Goal: Task Accomplishment & Management: Complete application form

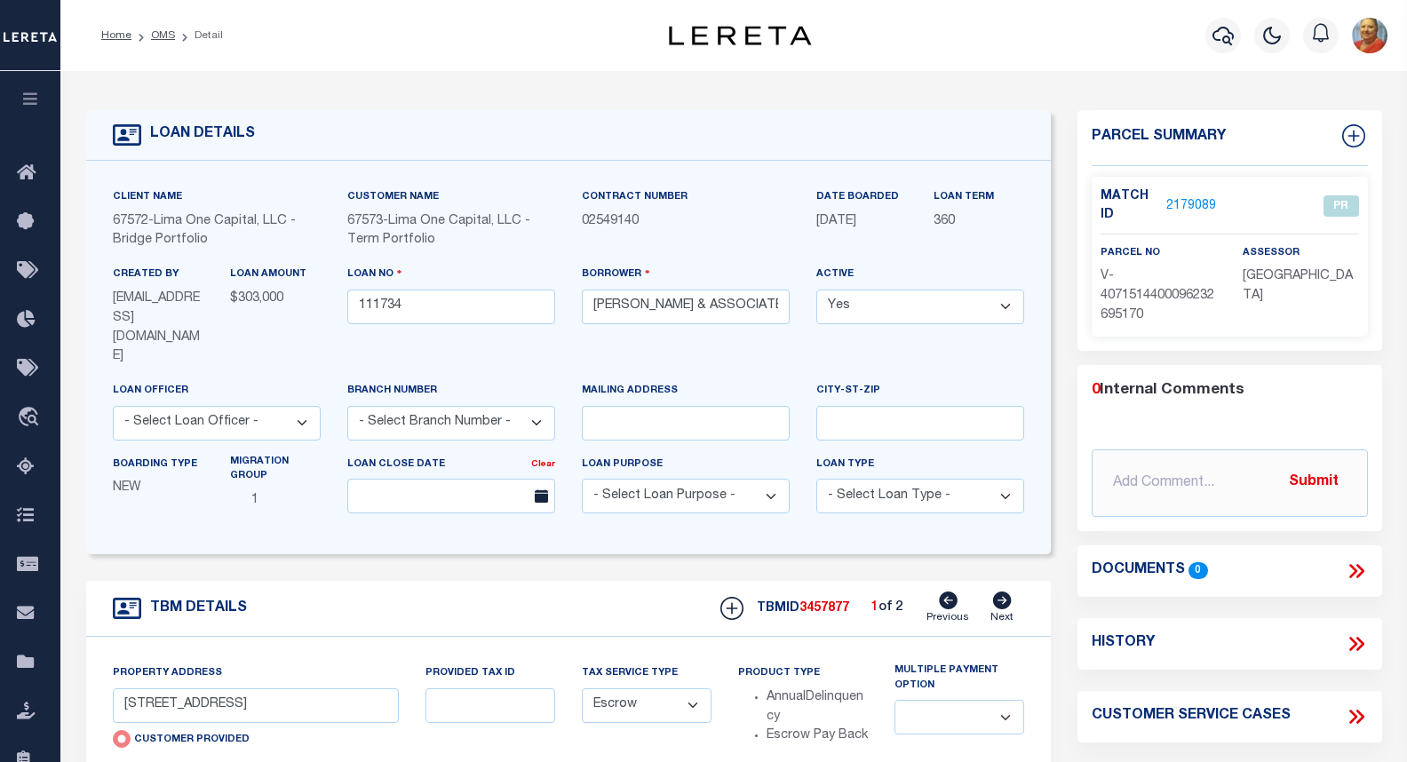
select select "Escrow"
click at [1216, 36] on icon "button" at bounding box center [1223, 35] width 21 height 21
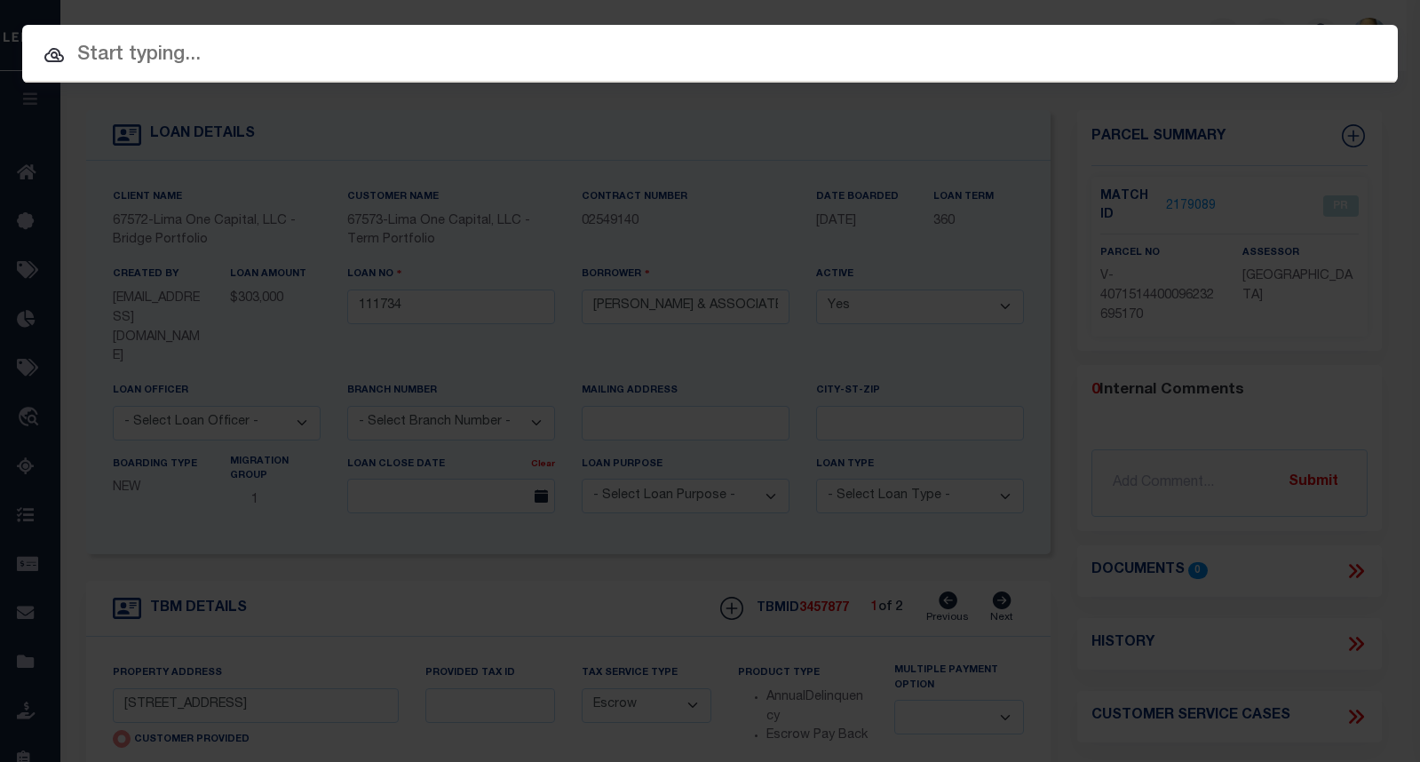
click at [187, 50] on input "text" at bounding box center [710, 55] width 1376 height 31
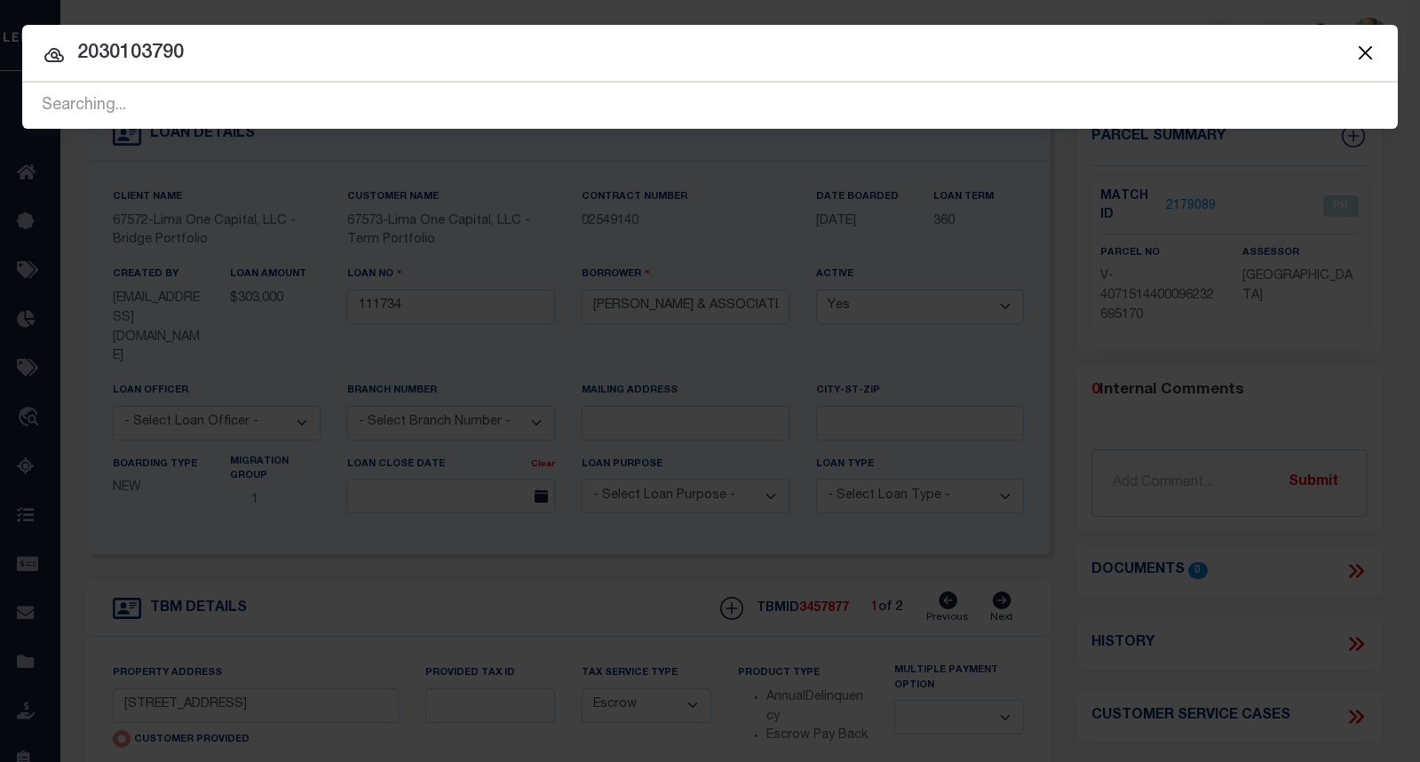
type input "2030103790"
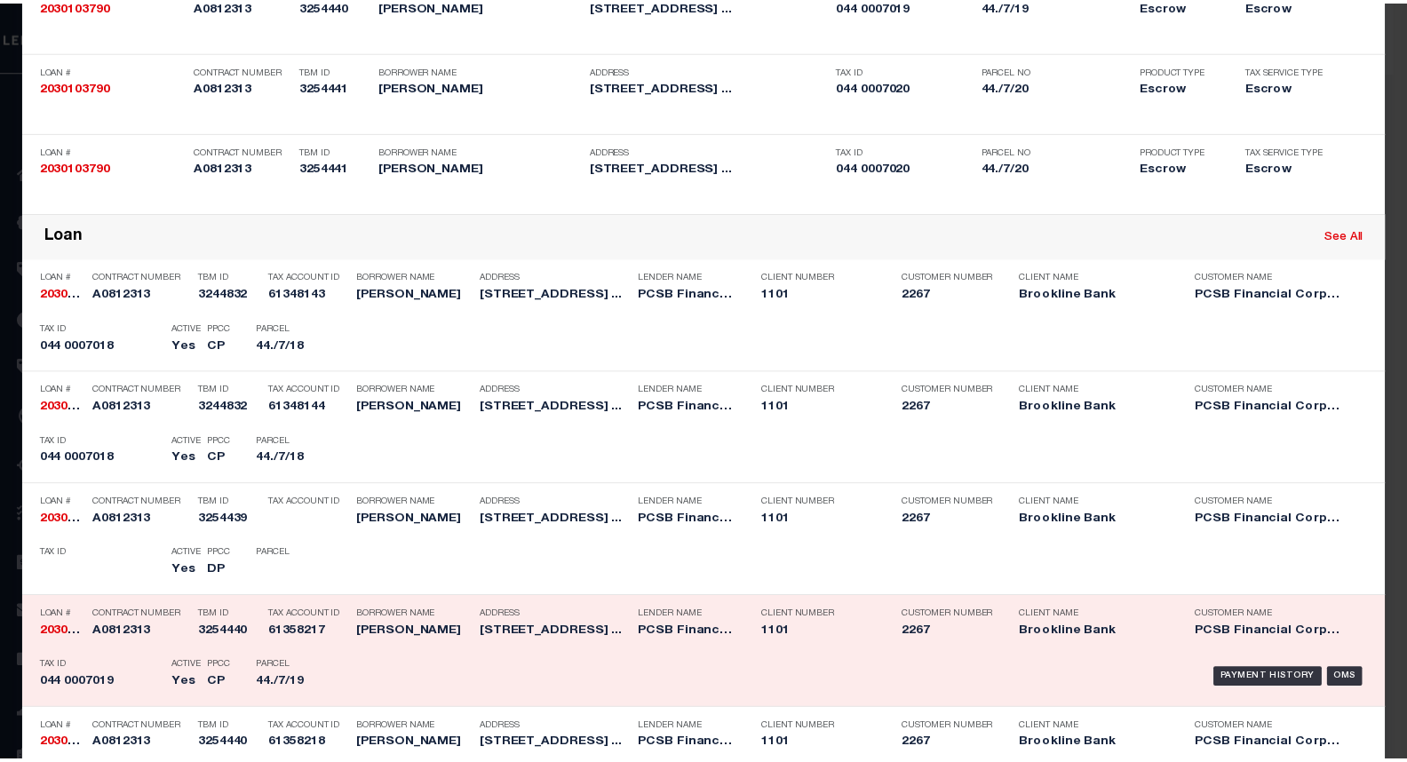
scroll to position [355, 0]
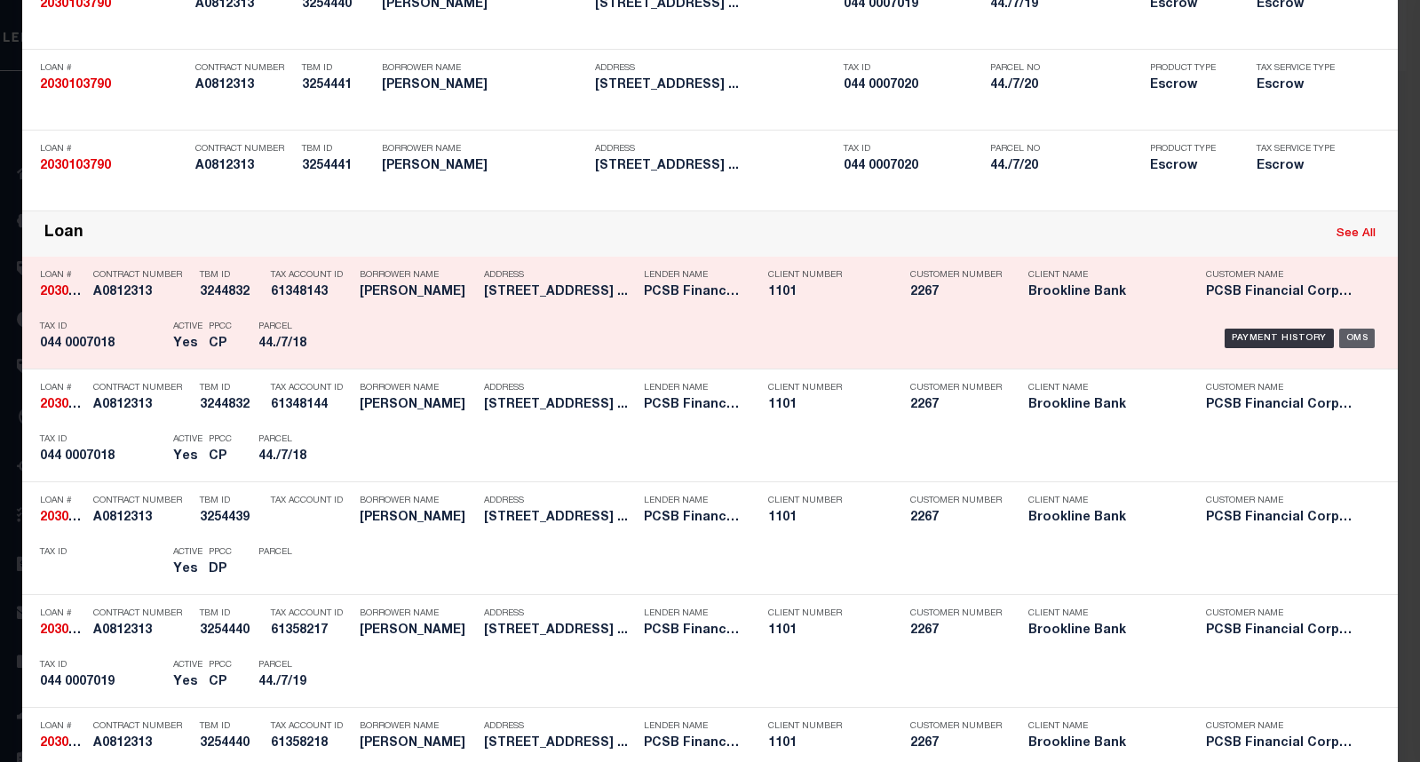
click at [1352, 336] on div "OMS" at bounding box center [1358, 339] width 36 height 20
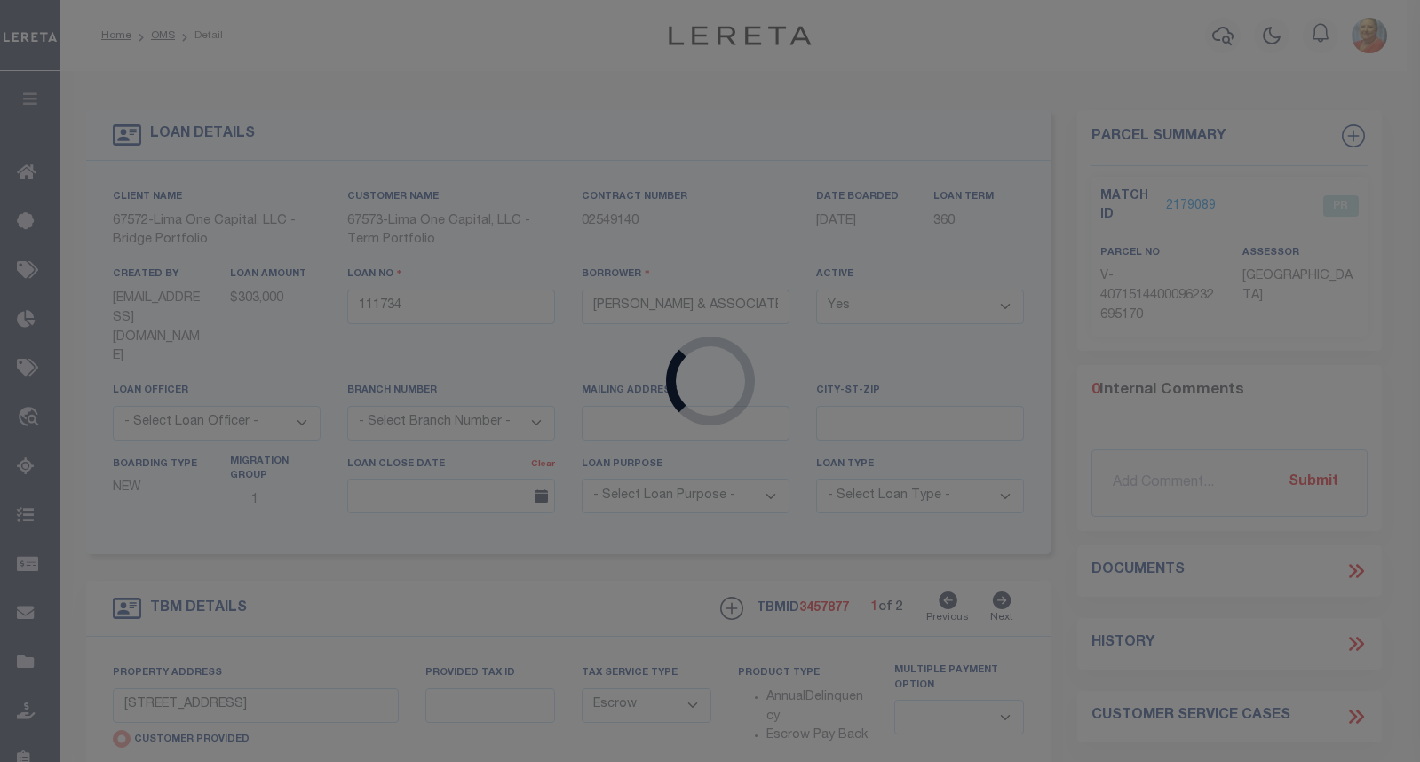
type input "2030103790"
type input "[PERSON_NAME]"
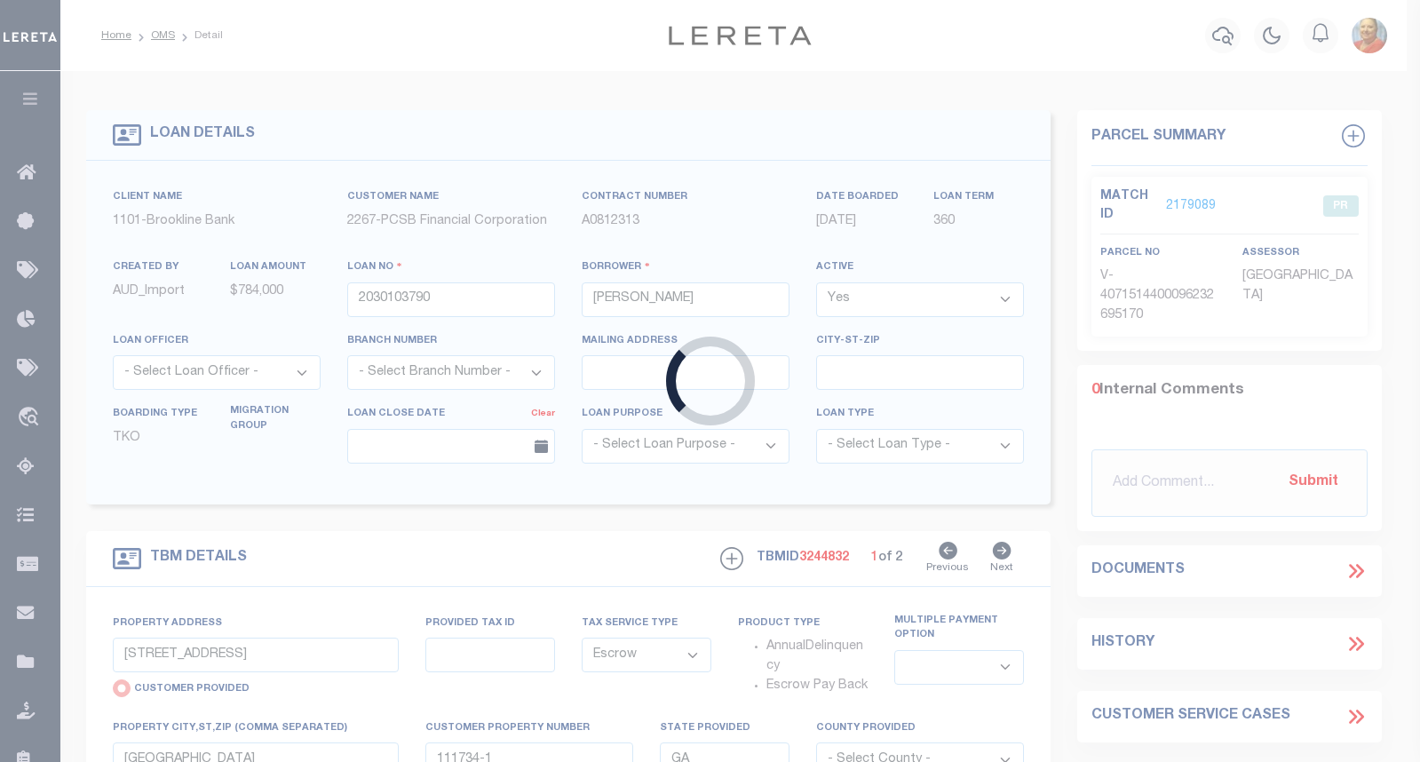
type input "[STREET_ADDRESS]"
radio input "false"
type input "552489 044 0007 018"
type input "[GEOGRAPHIC_DATA]"
type input "13678"
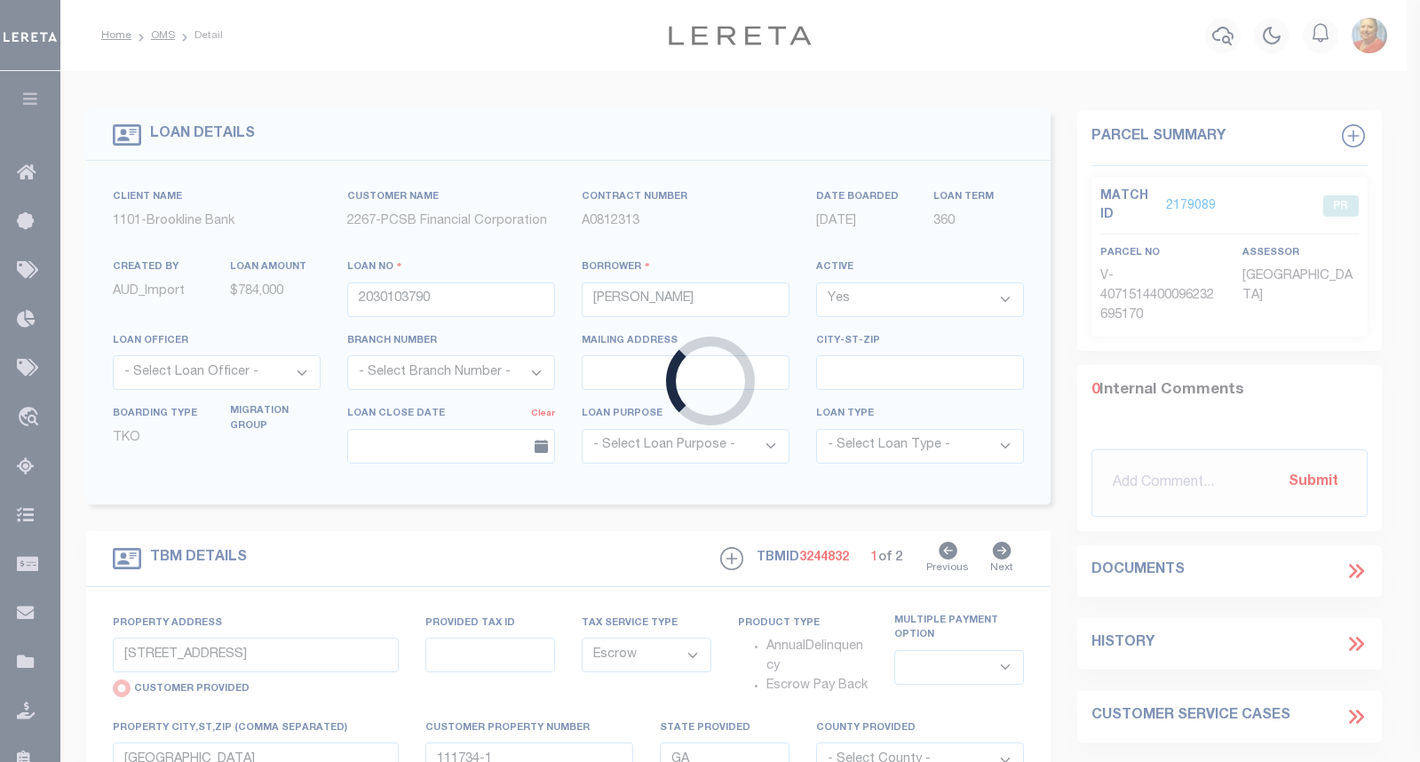
type input "NY"
select select
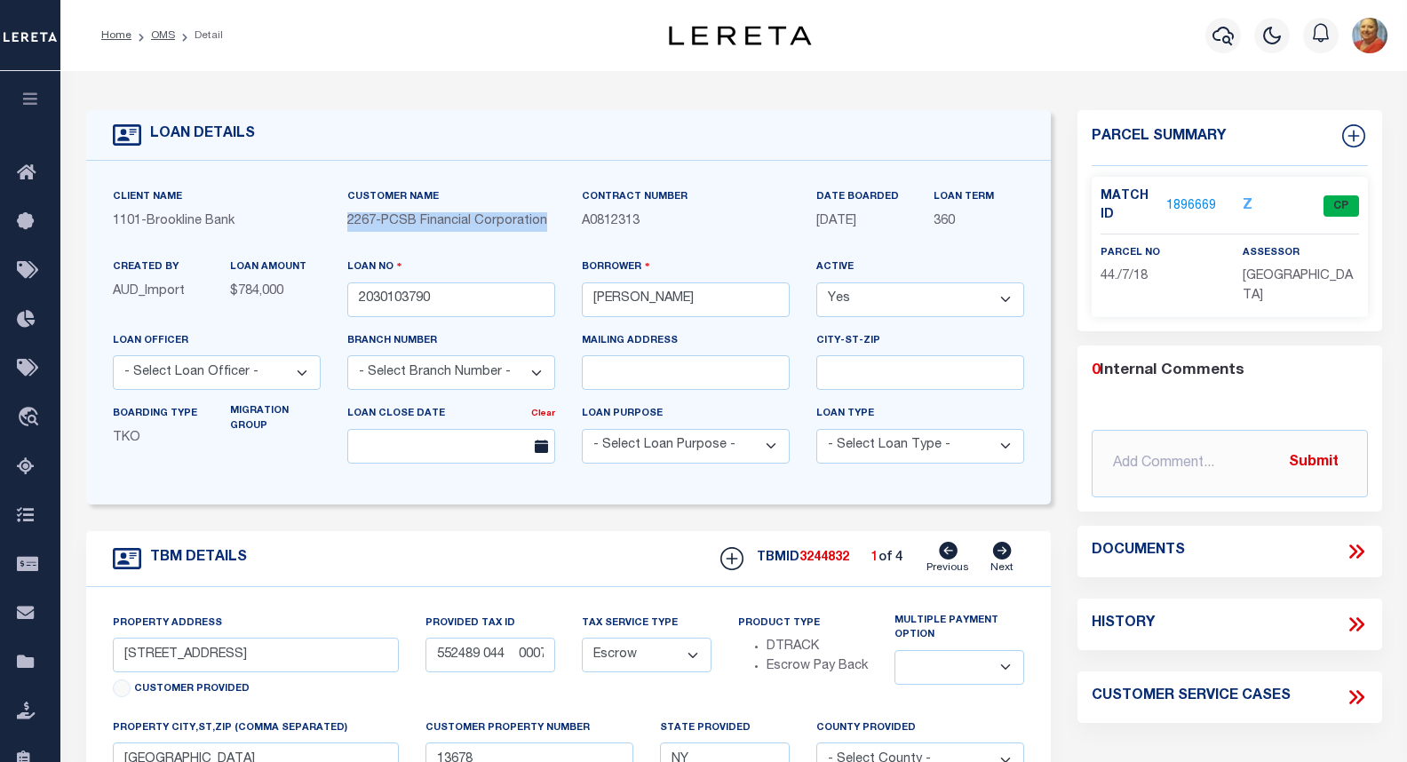
drag, startPoint x: 349, startPoint y: 222, endPoint x: 550, endPoint y: 220, distance: 200.8
click at [547, 220] on span "2267 - PCSB Financial Corporation" at bounding box center [447, 221] width 200 height 12
copy span "2267 - PCSB Financial Corporation"
click at [707, 266] on div "Borrower [PERSON_NAME]" at bounding box center [686, 287] width 208 height 59
drag, startPoint x: 648, startPoint y: 227, endPoint x: 585, endPoint y: 221, distance: 64.3
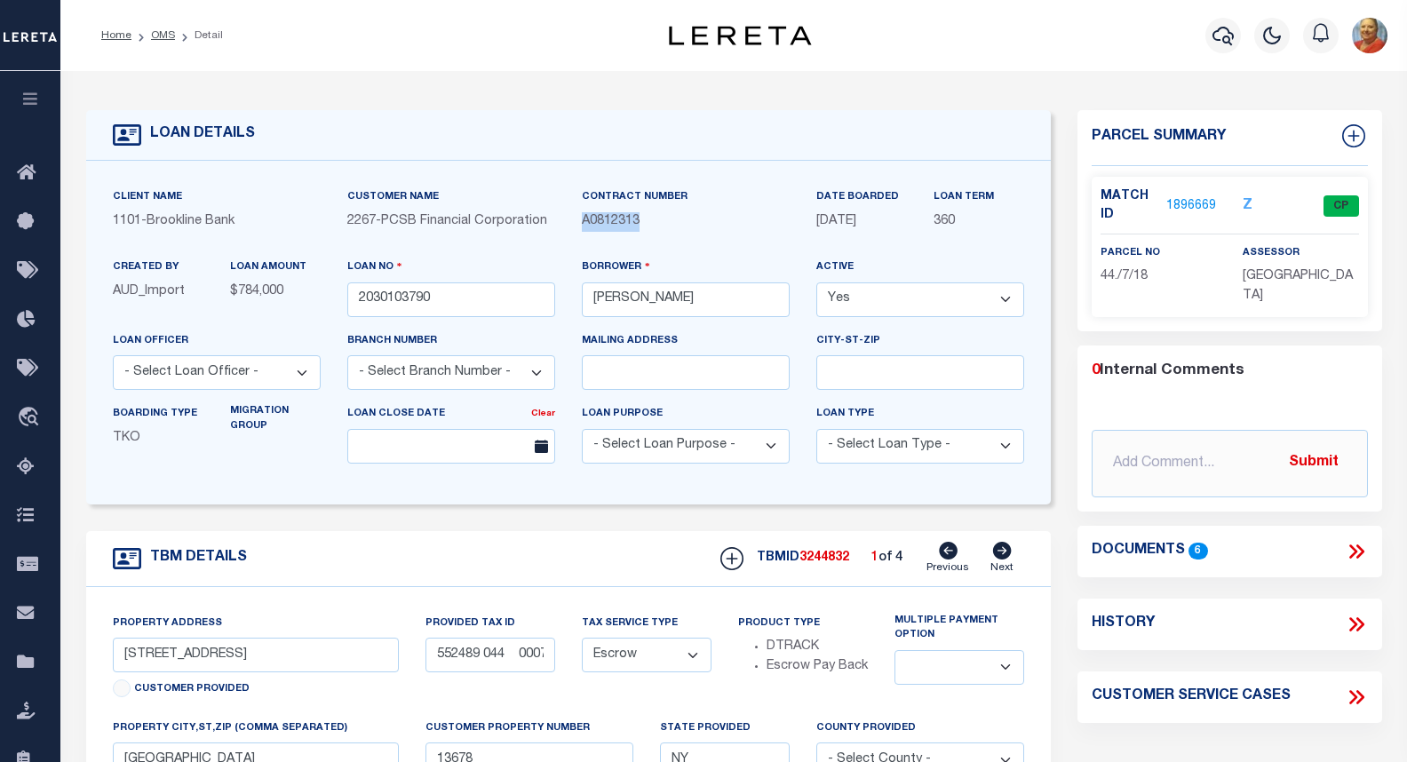
click at [585, 221] on p "A0812313" at bounding box center [686, 222] width 208 height 20
copy span "A0812313"
click at [1197, 203] on link "1896669" at bounding box center [1191, 206] width 50 height 19
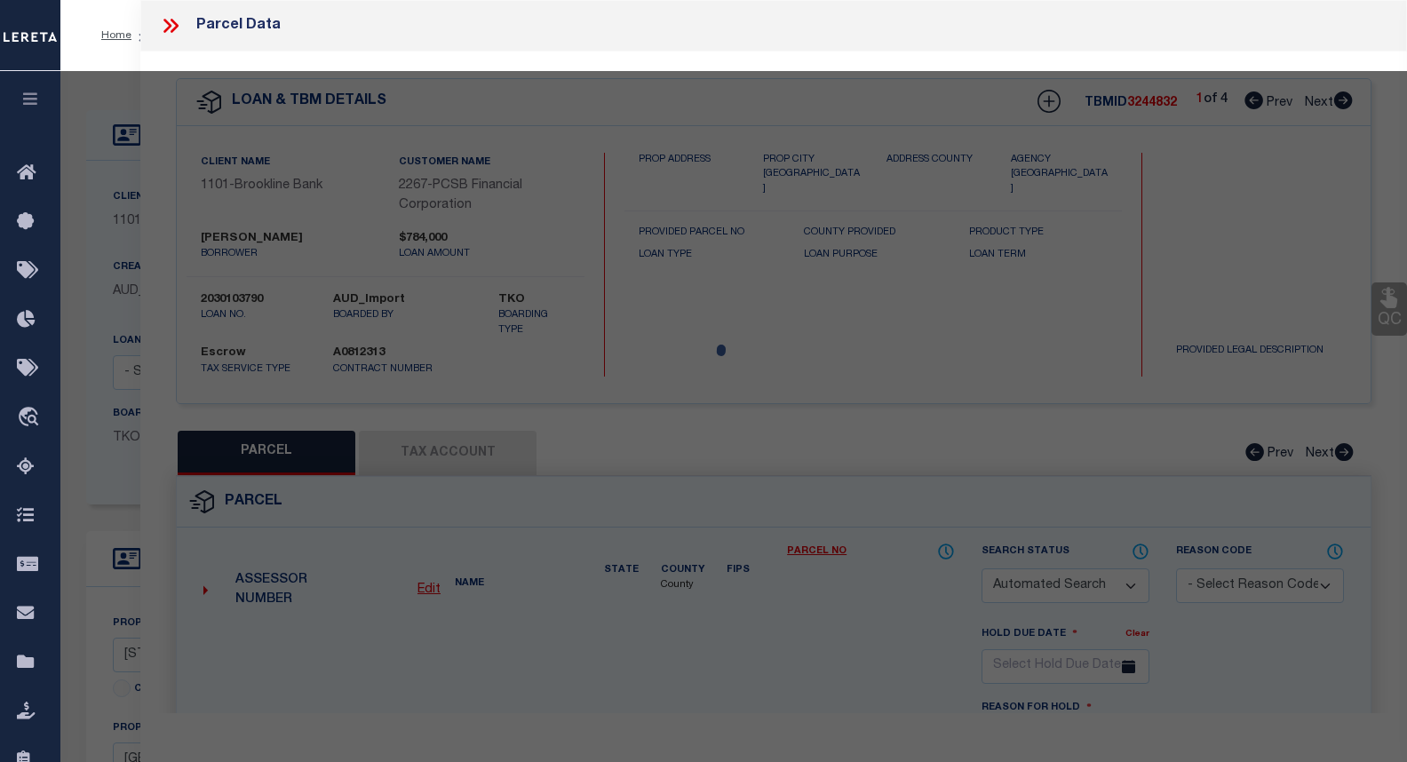
checkbox input "false"
select select "CP"
type input "[PERSON_NAME]"
select select "AGF"
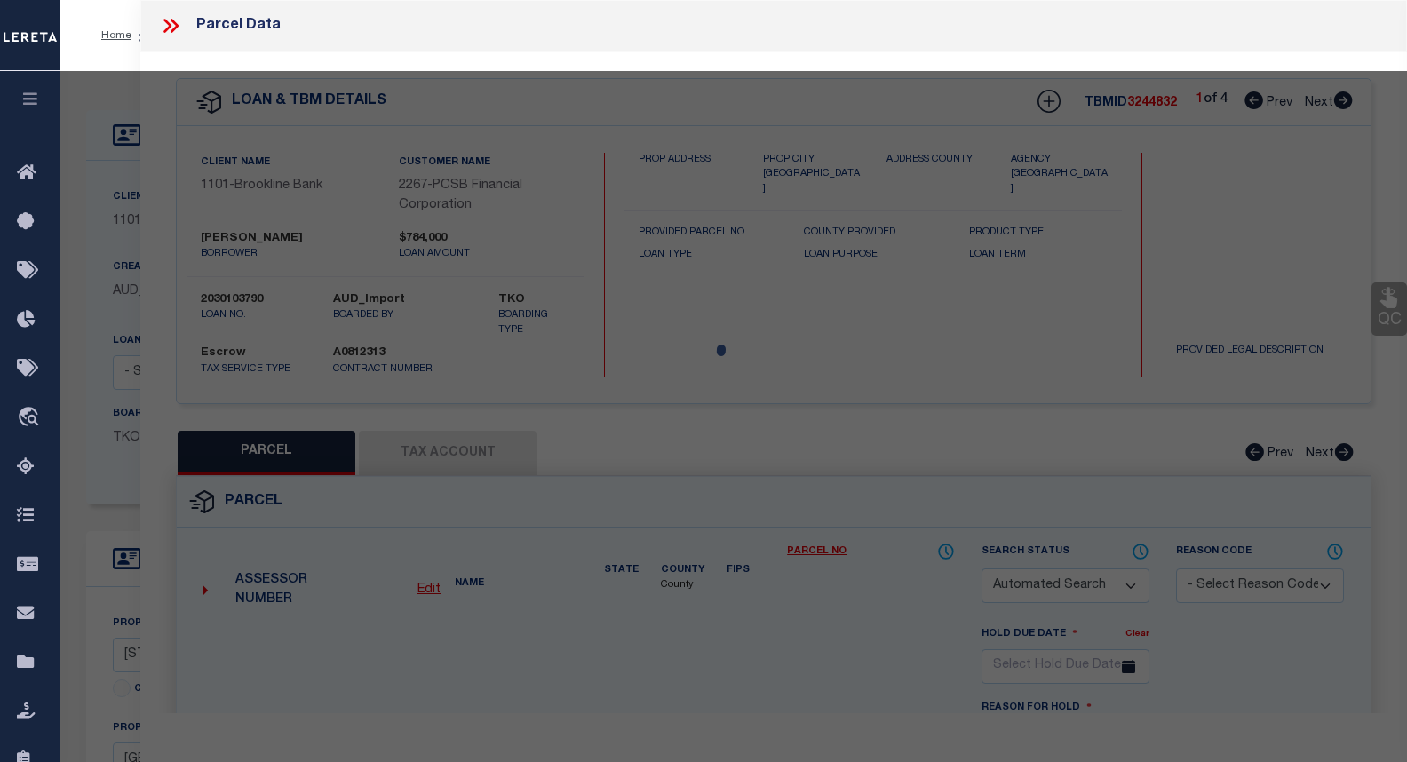
select select "ADD"
type input "[STREET_ADDRESS]"
type input "[GEOGRAPHIC_DATA]"
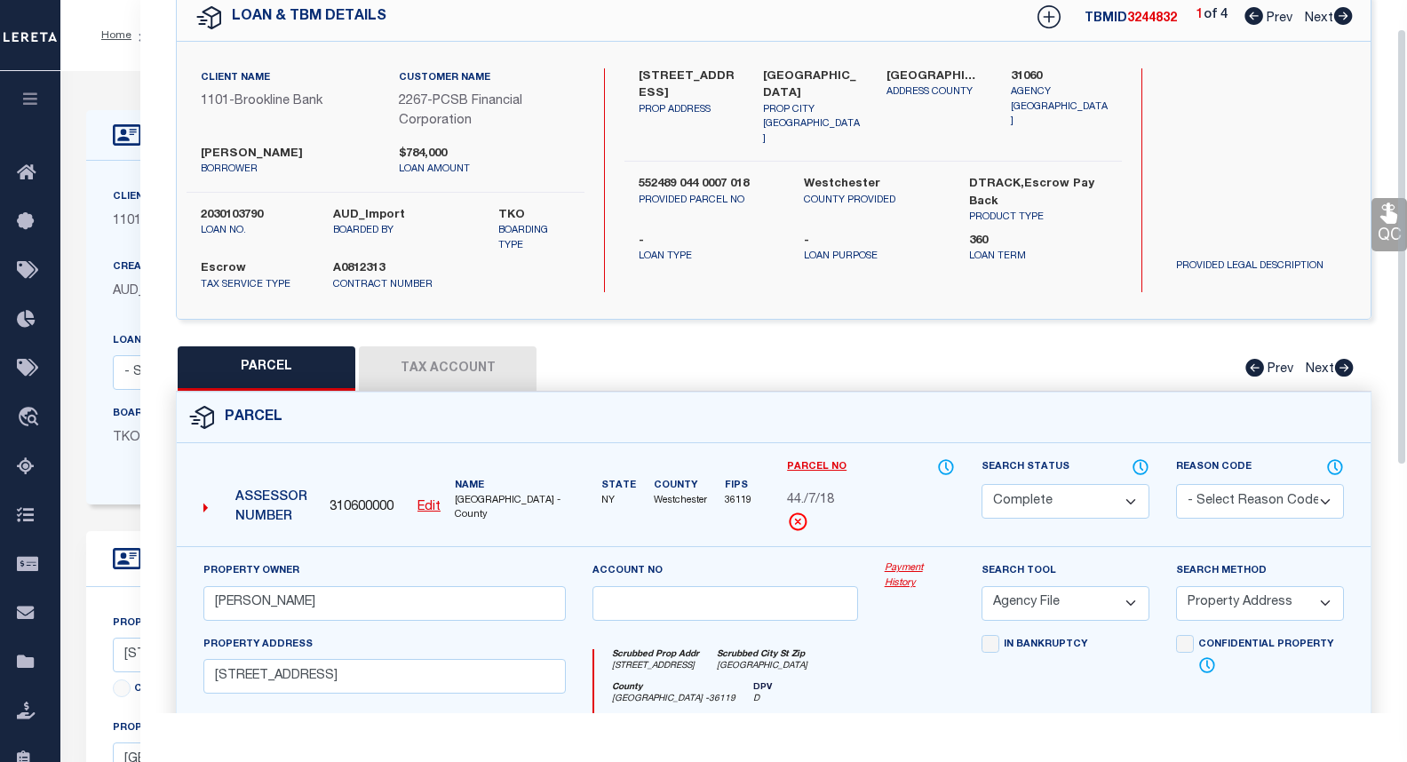
scroll to position [89, 0]
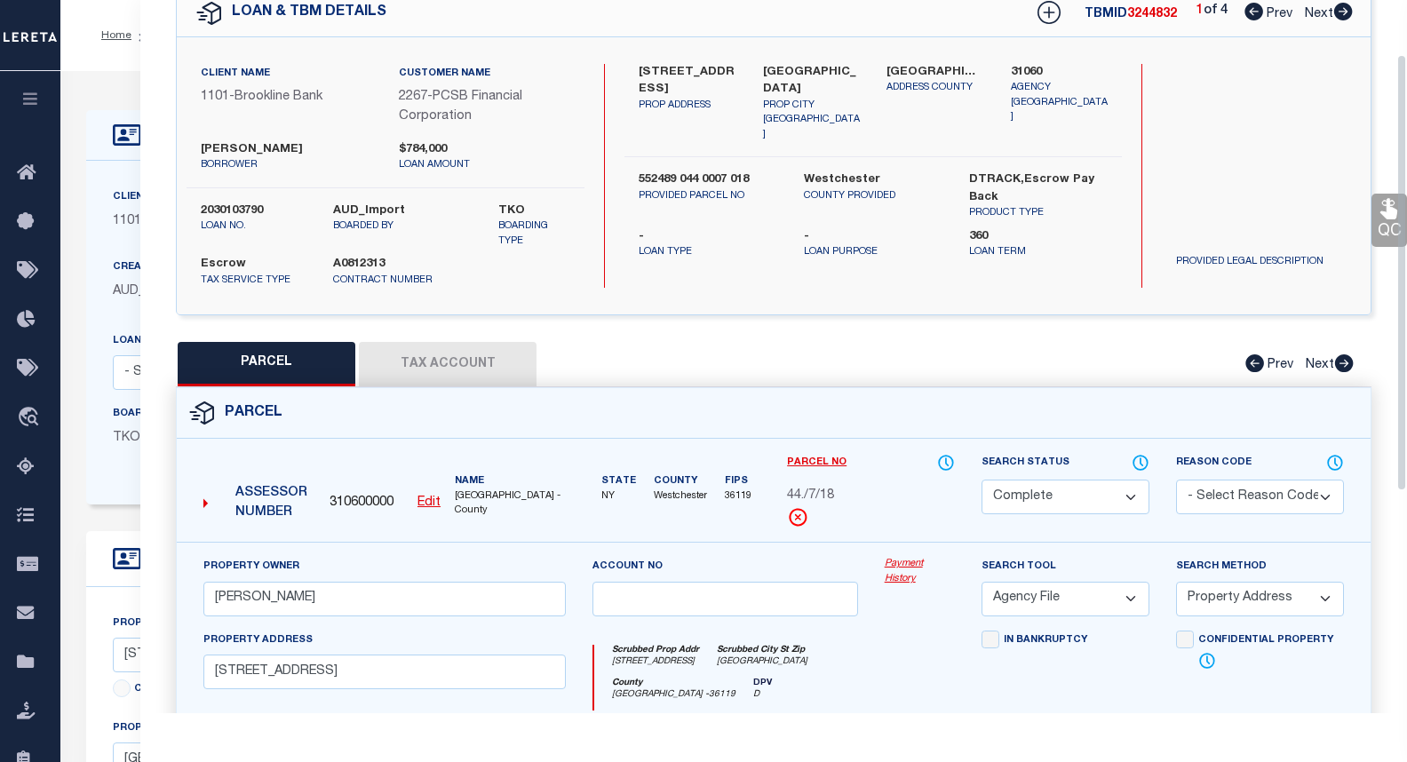
click at [482, 359] on button "Tax Account" at bounding box center [448, 364] width 178 height 44
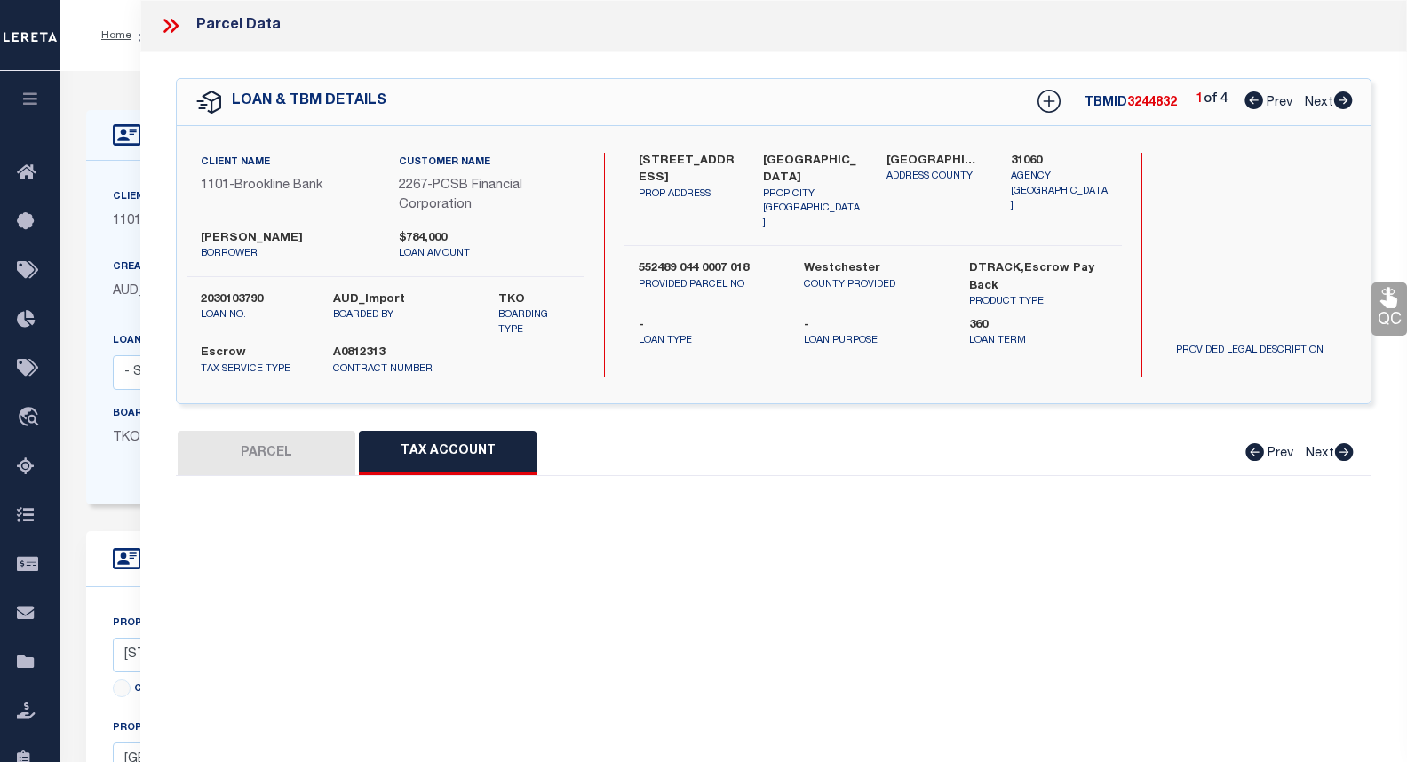
scroll to position [0, 0]
select select "100"
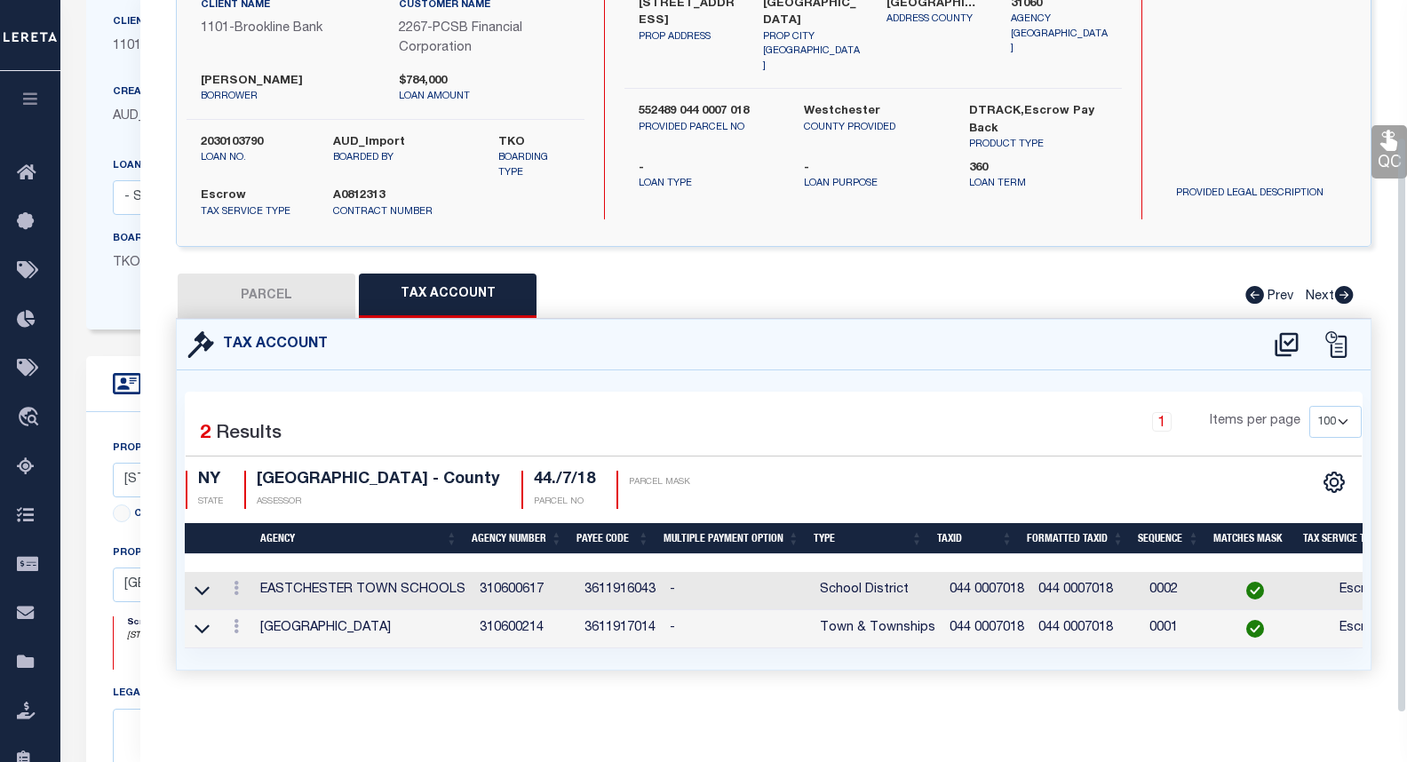
scroll to position [178, 0]
drag, startPoint x: 537, startPoint y: 579, endPoint x: 471, endPoint y: 578, distance: 66.6
click at [473, 578] on td "310600617" at bounding box center [525, 591] width 105 height 38
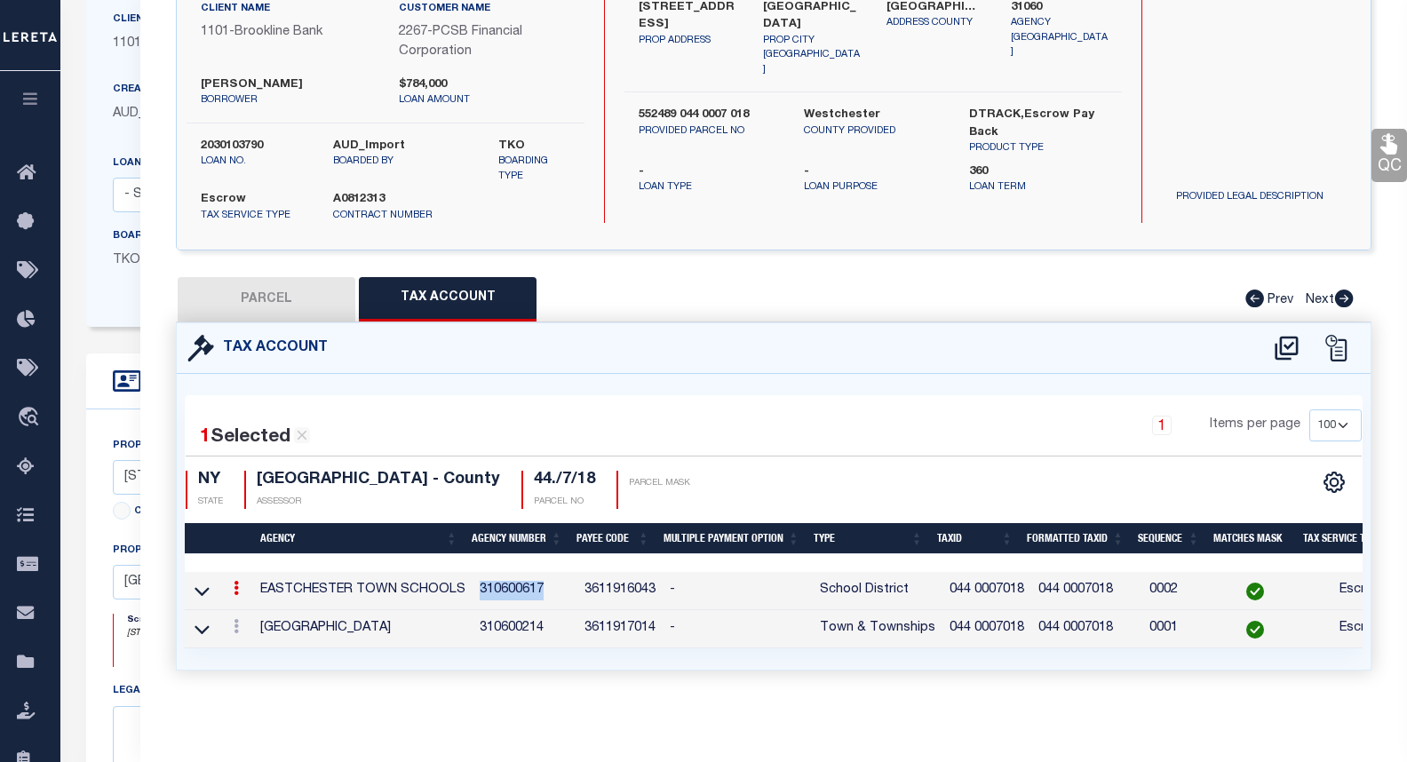
copy td "310600617"
drag, startPoint x: 1007, startPoint y: 717, endPoint x: 1022, endPoint y: 705, distance: 18.3
click at [1011, 717] on div "Parcel Data QC QC QC - Select Status -" at bounding box center [773, 381] width 1267 height 762
drag, startPoint x: 1030, startPoint y: 578, endPoint x: 1102, endPoint y: 577, distance: 72.0
click at [1102, 577] on td "044 0007018" at bounding box center [1086, 591] width 111 height 38
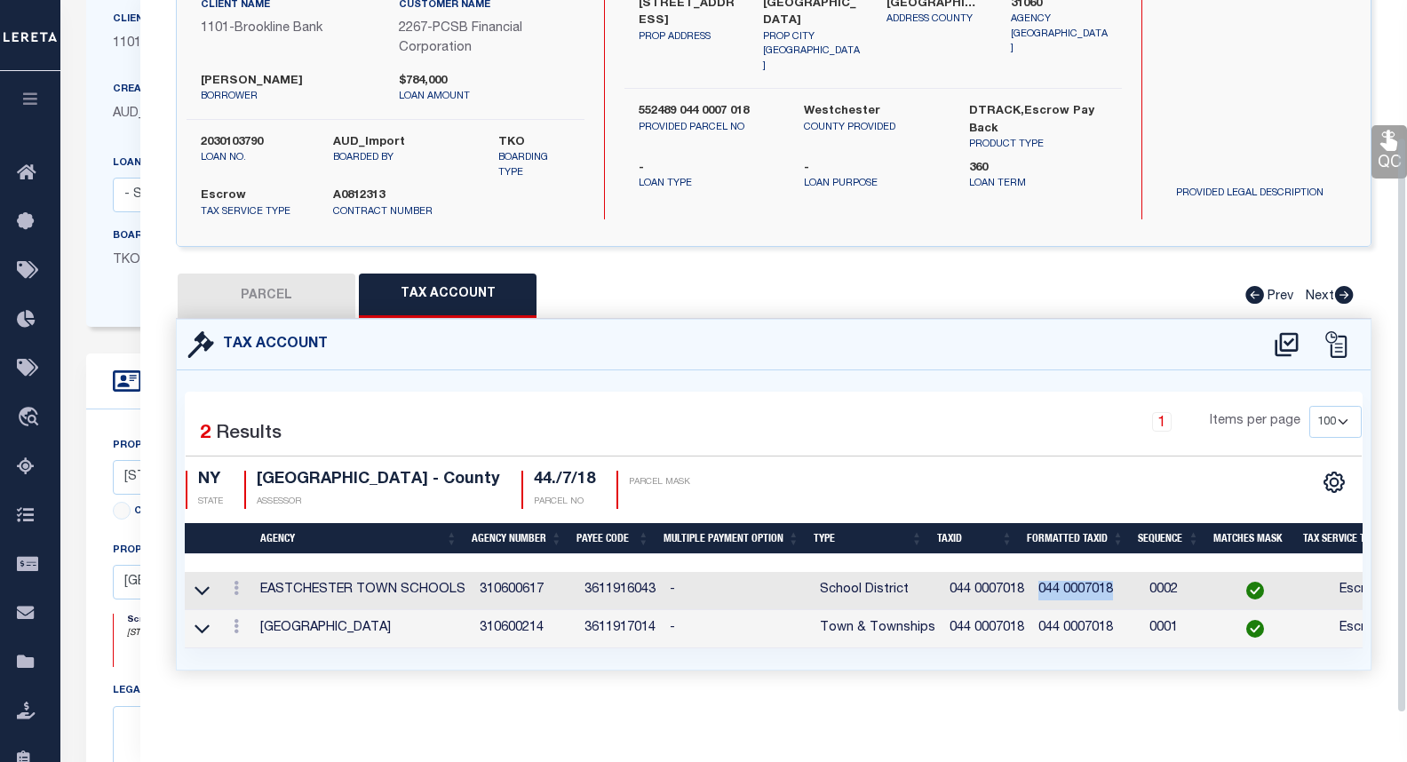
scroll to position [169, 0]
copy td "044 0007018"
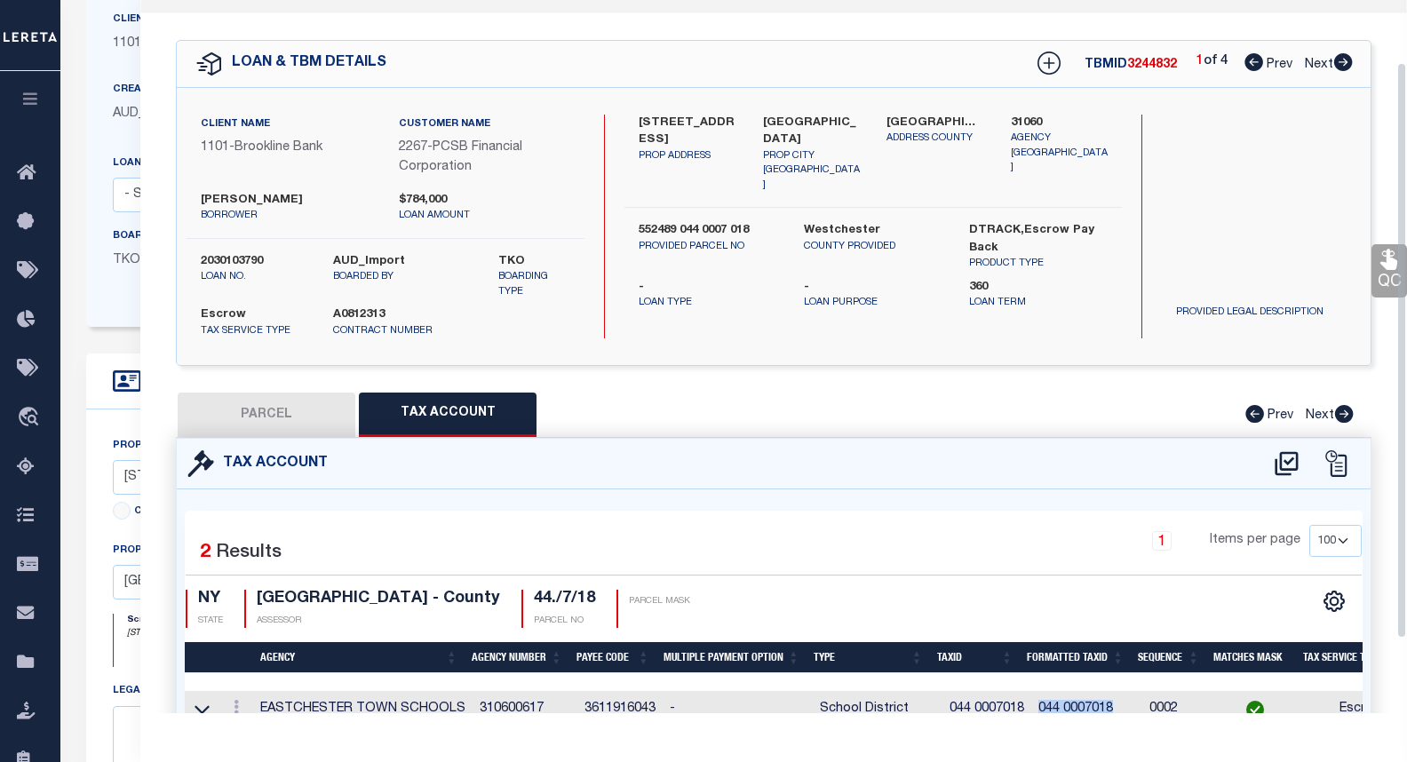
scroll to position [0, 0]
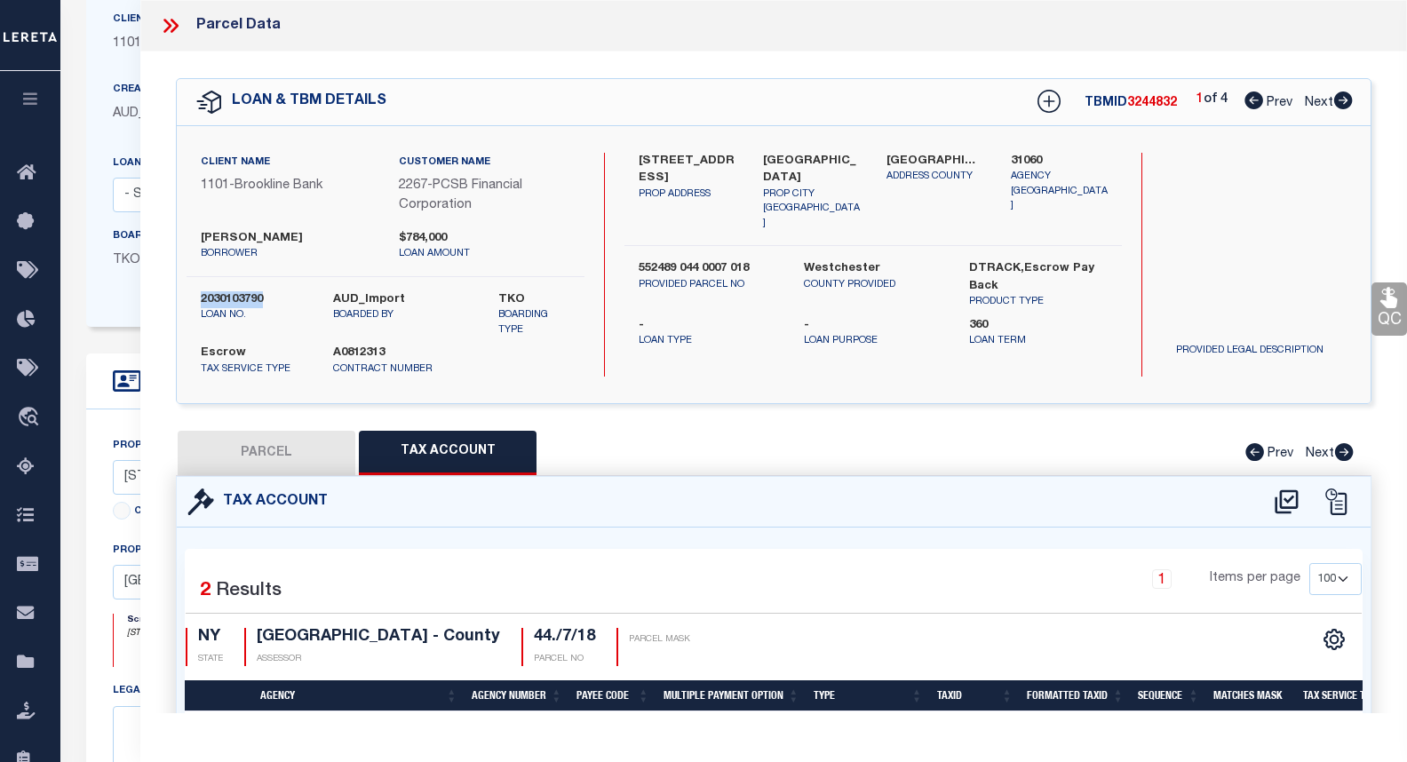
drag, startPoint x: 268, startPoint y: 300, endPoint x: 194, endPoint y: 304, distance: 74.7
click at [194, 304] on div "2030103790 loan no." at bounding box center [253, 314] width 132 height 47
copy label "2030103790"
click at [788, 334] on div "[STREET_ADDRESS] PROP ADDRESS [GEOGRAPHIC_DATA] [STREET_ADDRESS] [GEOGRAPHIC_DA…" at bounding box center [872, 265] width 497 height 225
drag, startPoint x: 282, startPoint y: 235, endPoint x: 201, endPoint y: 235, distance: 81.7
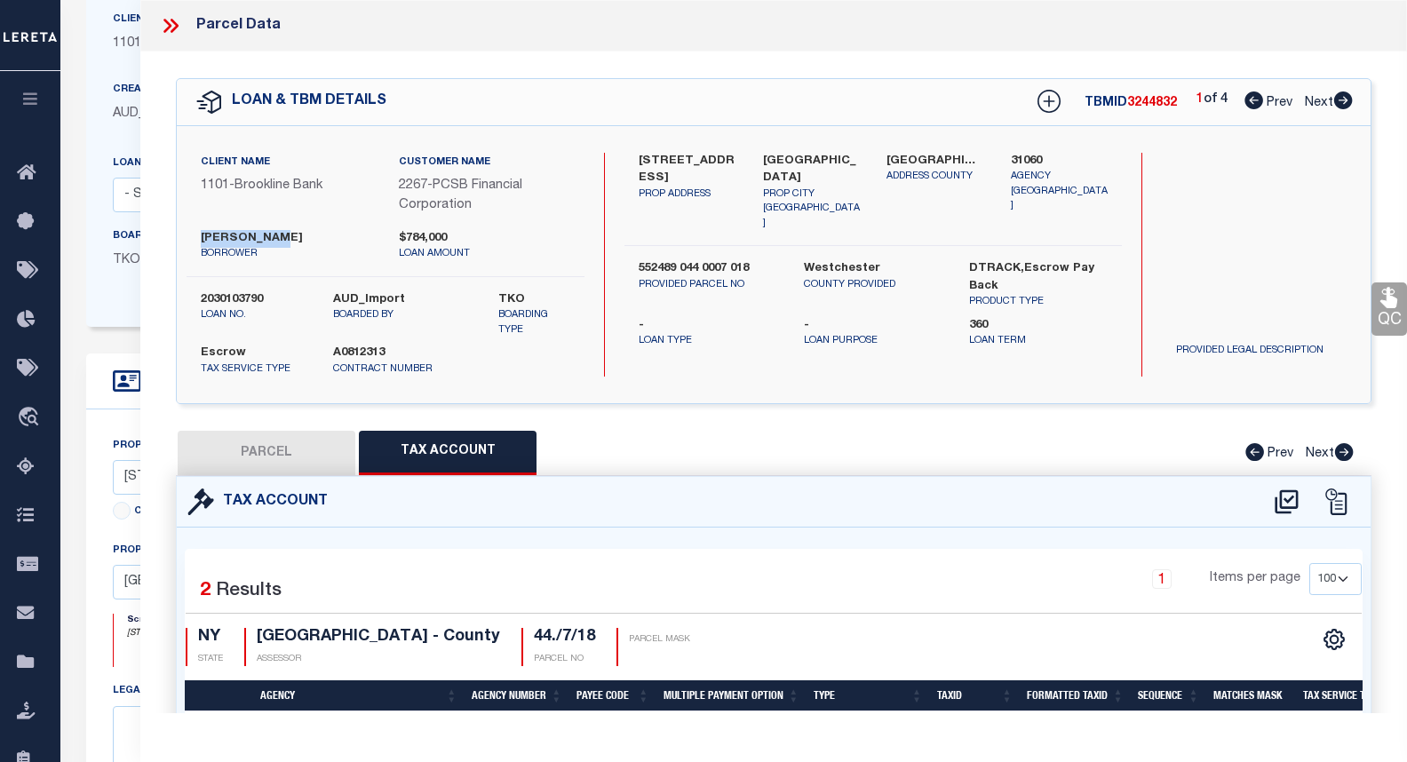
click at [201, 235] on label "[PERSON_NAME]" at bounding box center [286, 239] width 171 height 18
copy label "[PERSON_NAME]"
